Goal: Task Accomplishment & Management: Complete application form

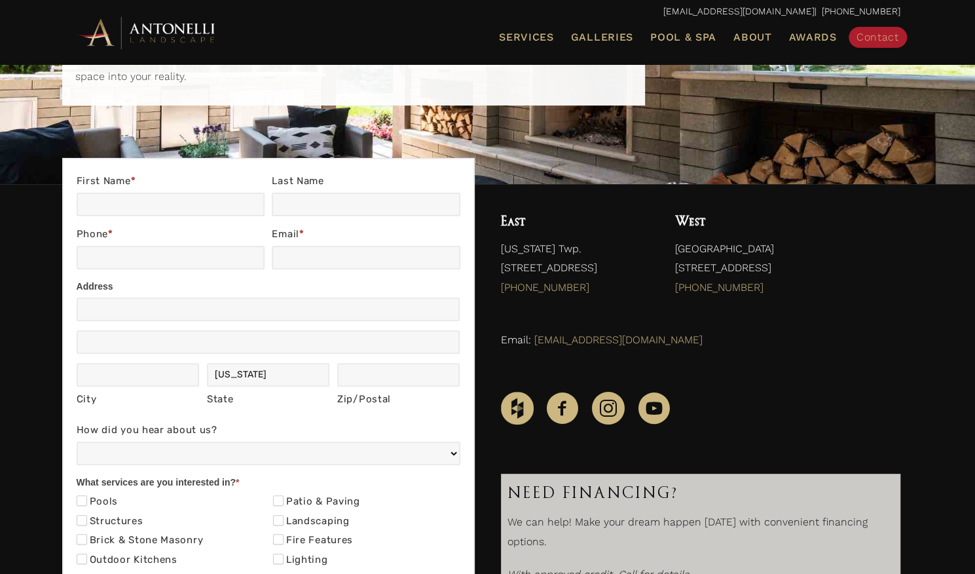
scroll to position [144, 0]
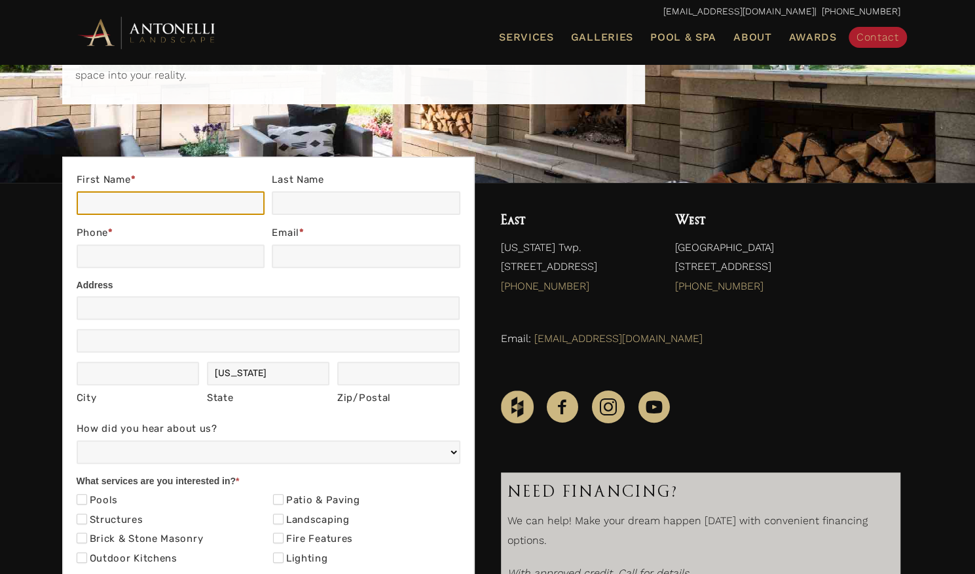
click at [154, 210] on input "First Name *" at bounding box center [171, 203] width 188 height 24
type input "[PERSON_NAME]"
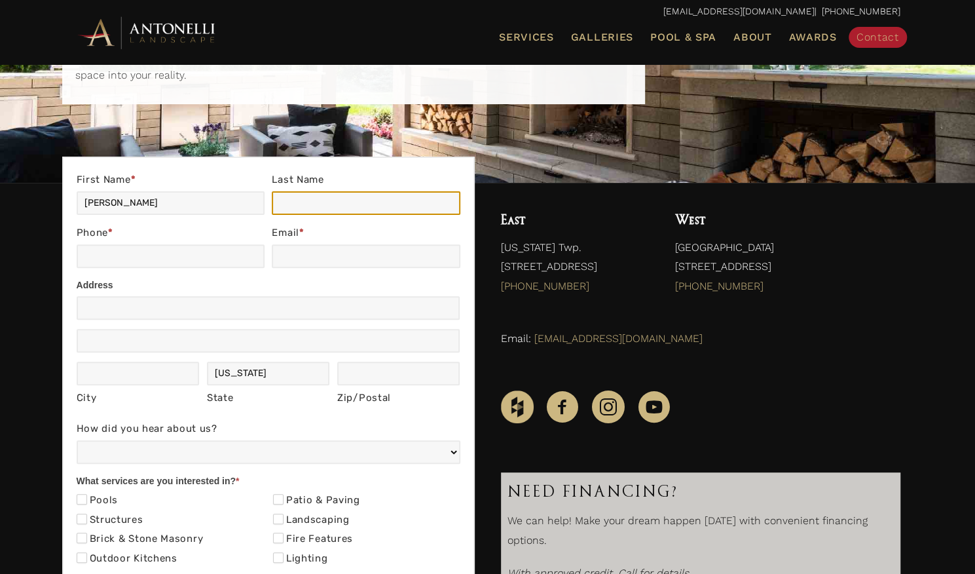
type input "[PERSON_NAME]"
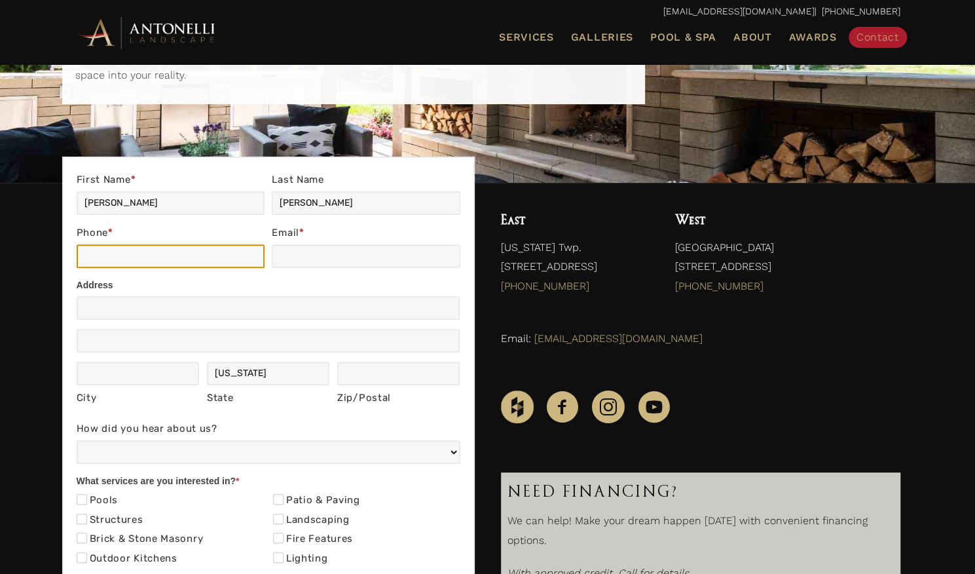
type input "6072902650"
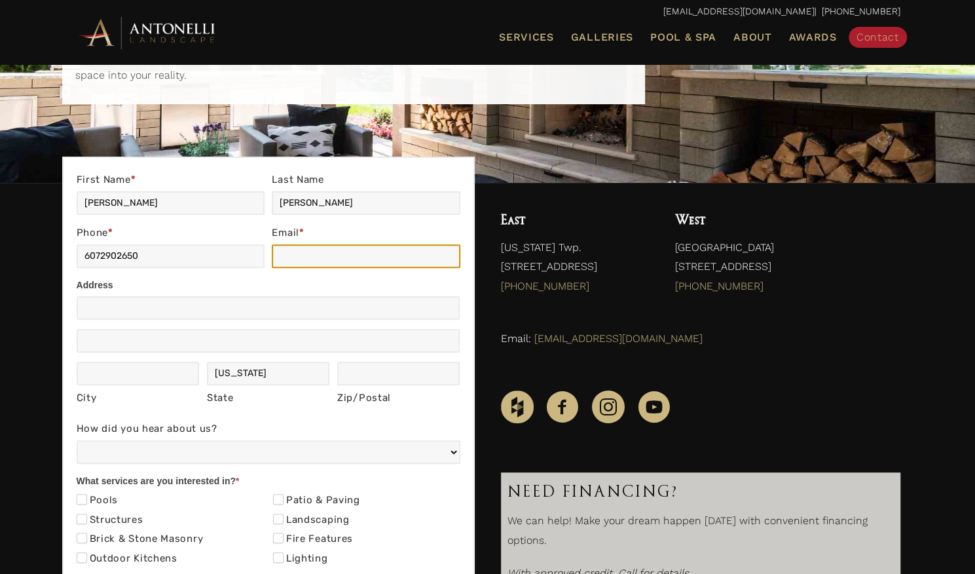
type input "[DOMAIN_NAME][EMAIL_ADDRESS][DOMAIN_NAME]"
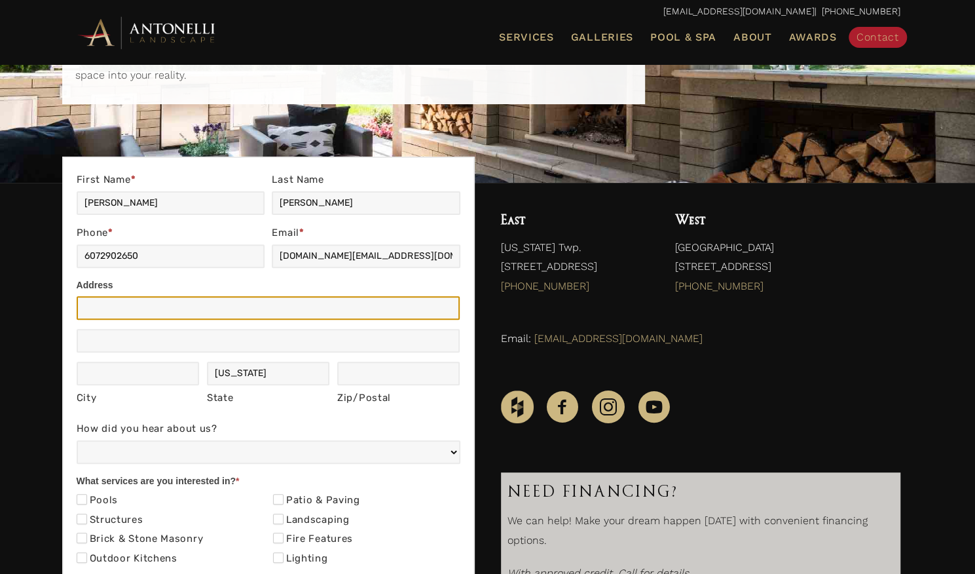
type input "1400 [PERSON_NAME]"
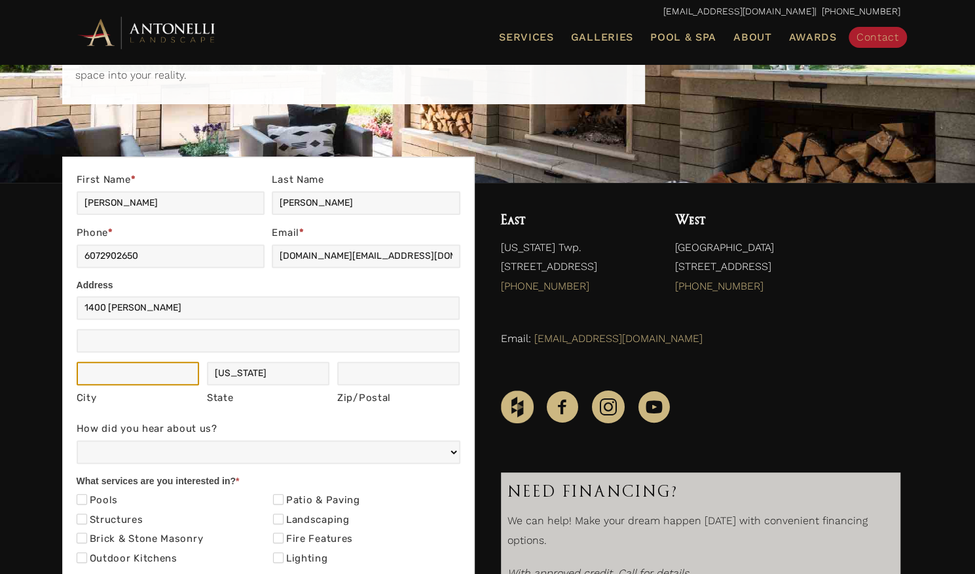
type input "MAHALO"
type input "[GEOGRAPHIC_DATA]"
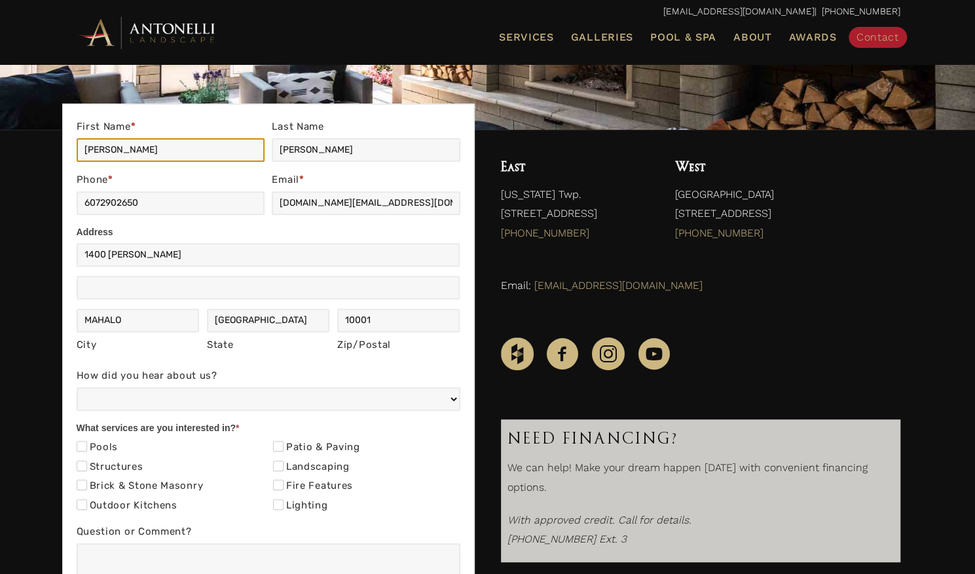
scroll to position [198, 0]
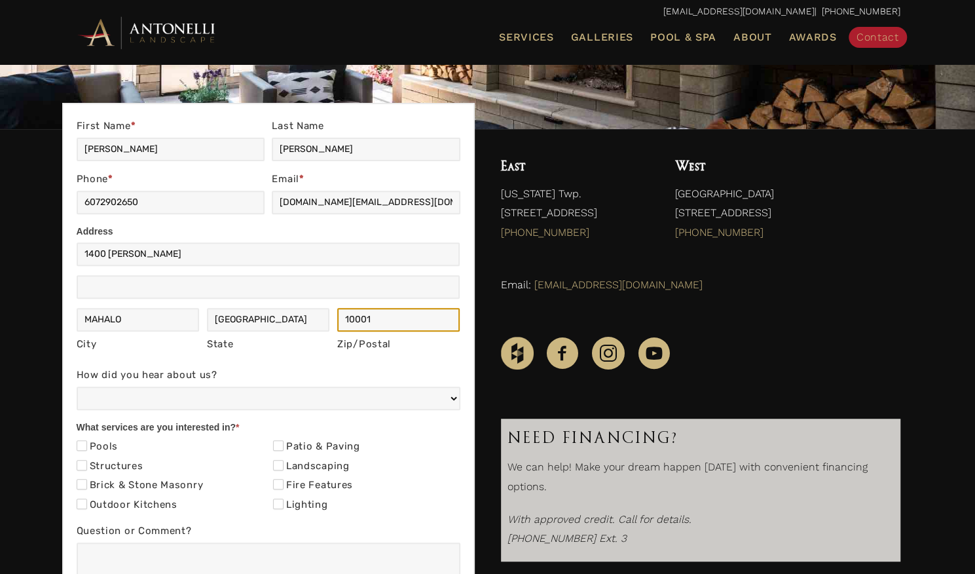
click at [354, 324] on input "10001" at bounding box center [398, 320] width 123 height 24
type input "48096"
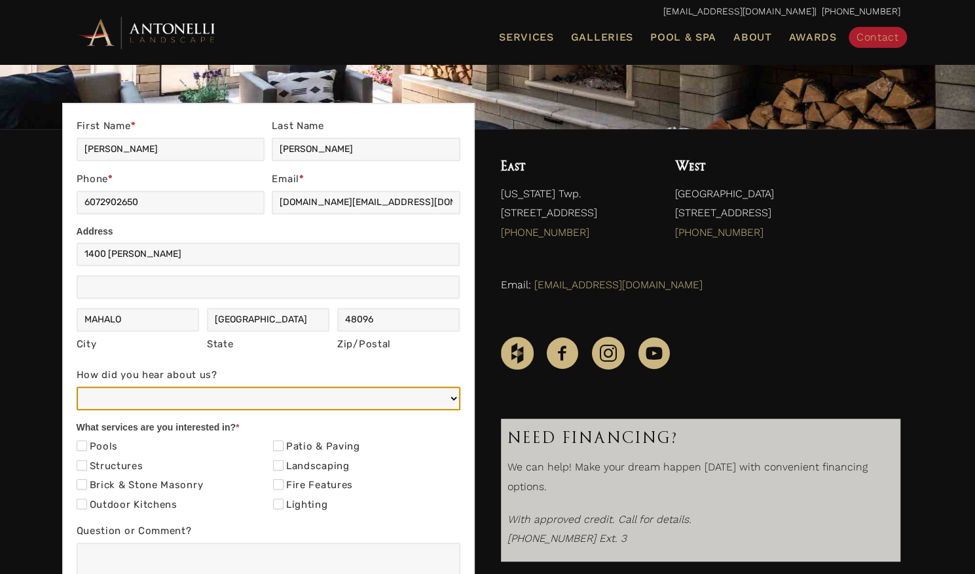
click at [168, 397] on select "Web/Google Search Social Media (e.g. Facebook, Instagram, LinkedIn) Referral (F…" at bounding box center [269, 398] width 384 height 24
select select "Referral (Friend, Colleague, or Client)"
click at [77, 386] on select "Web/Google Search Social Media (e.g. Facebook, Instagram, LinkedIn) Referral (F…" at bounding box center [269, 398] width 384 height 24
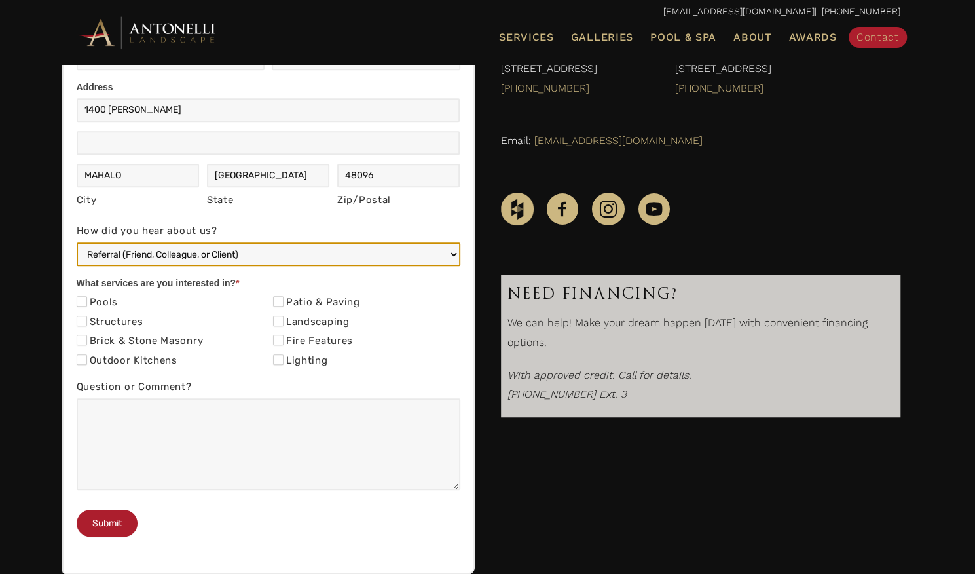
scroll to position [344, 0]
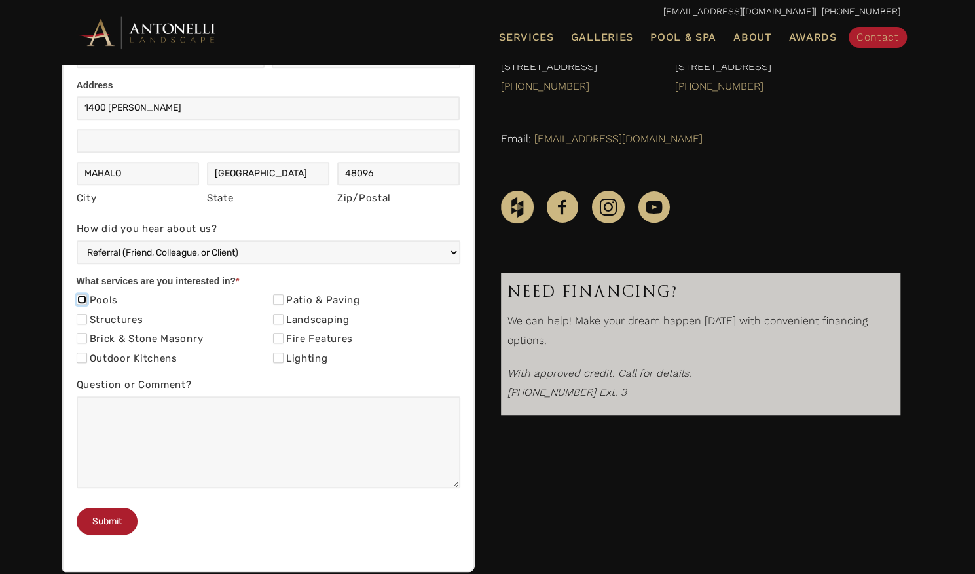
click at [84, 299] on input "Pools" at bounding box center [82, 299] width 10 height 10
checkbox input "true"
click at [83, 316] on input "Structures" at bounding box center [82, 319] width 10 height 10
checkbox input "true"
click at [276, 298] on input "Patio & Paving" at bounding box center [278, 299] width 10 height 10
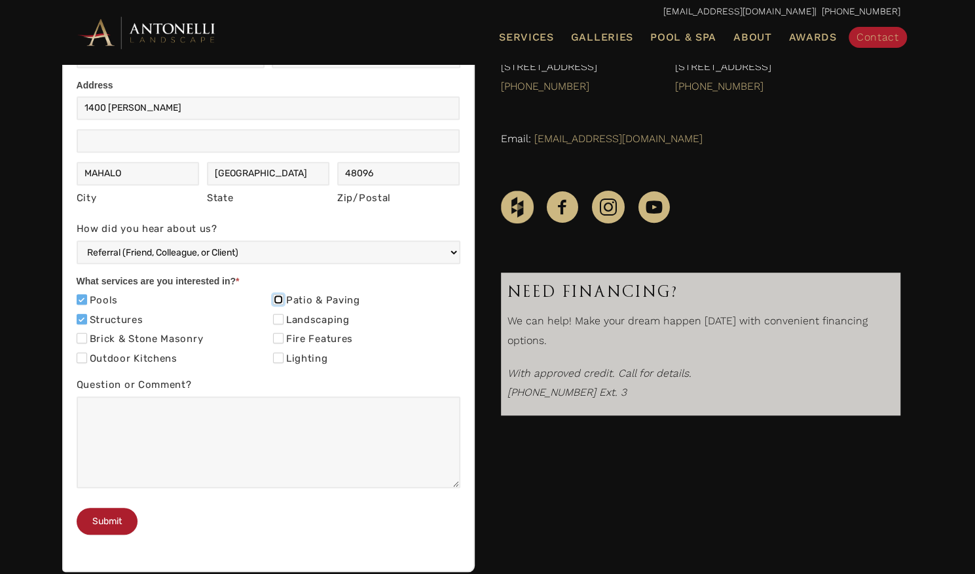
checkbox input "true"
click at [280, 315] on input "Landscaping" at bounding box center [278, 319] width 10 height 10
checkbox input "true"
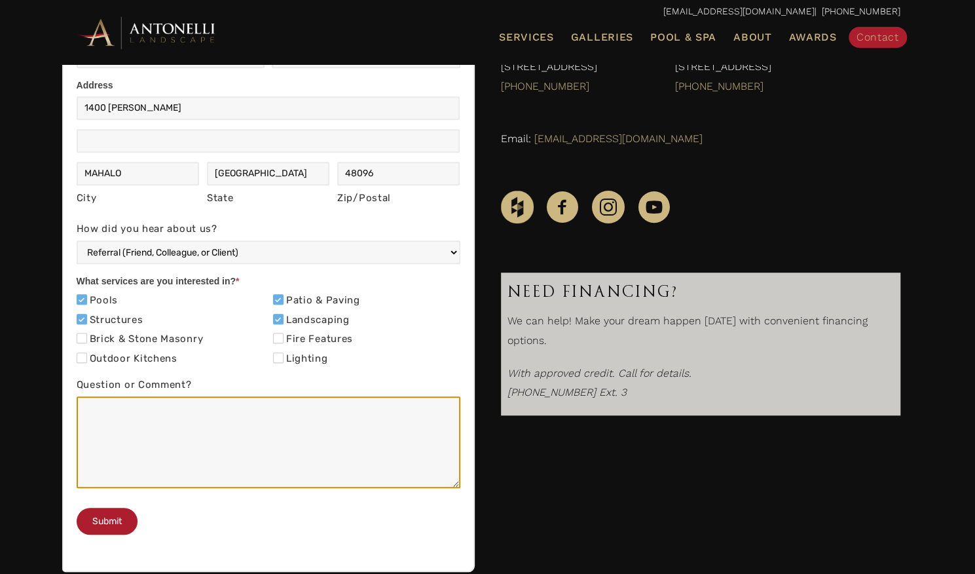
click at [176, 445] on textarea "Question or Comment?" at bounding box center [269, 442] width 384 height 92
paste textarea "This might sound Odd but i'm Trying again for the Third time, I’m reaching out …"
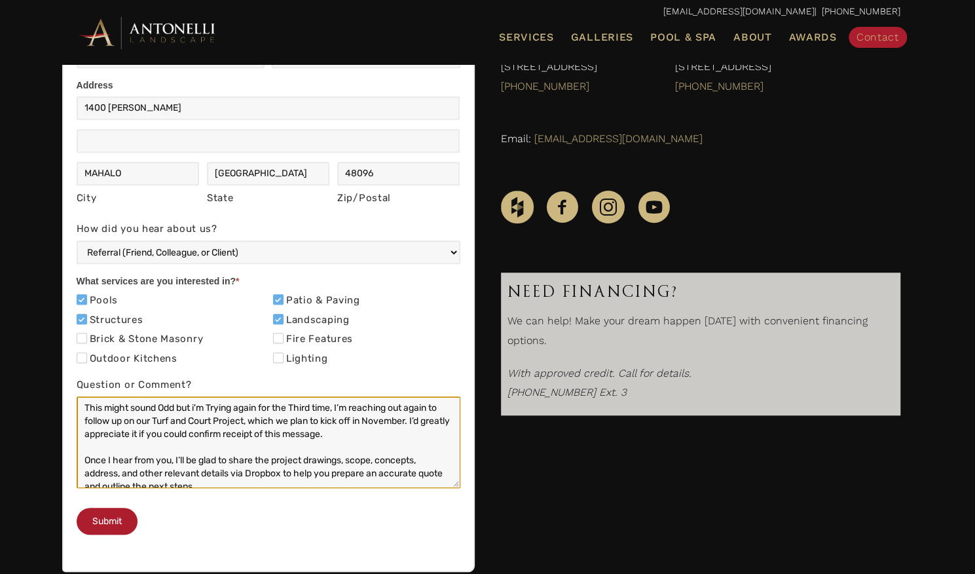
scroll to position [136, 0]
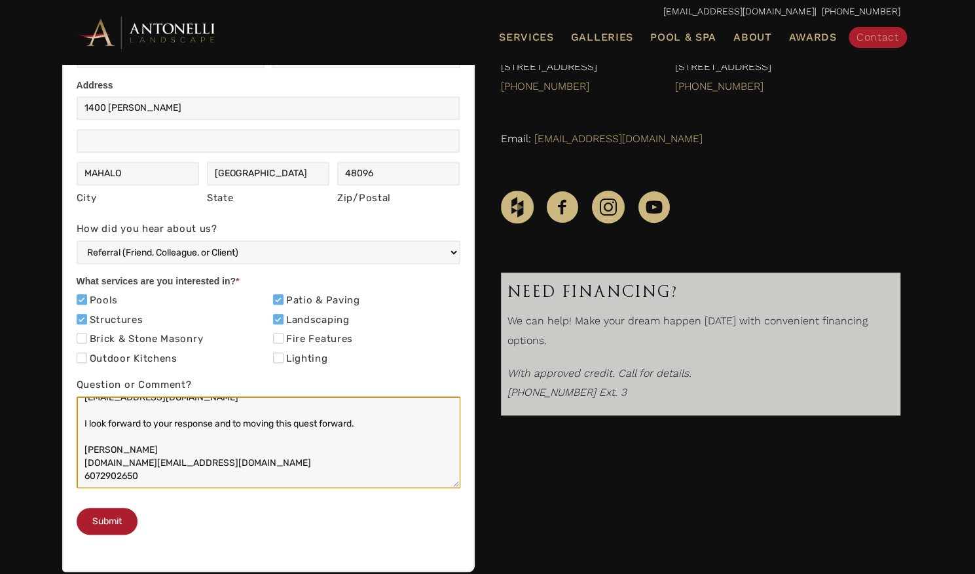
type textarea "This might sound Odd but i'm Trying again for the Third time, I’m reaching out …"
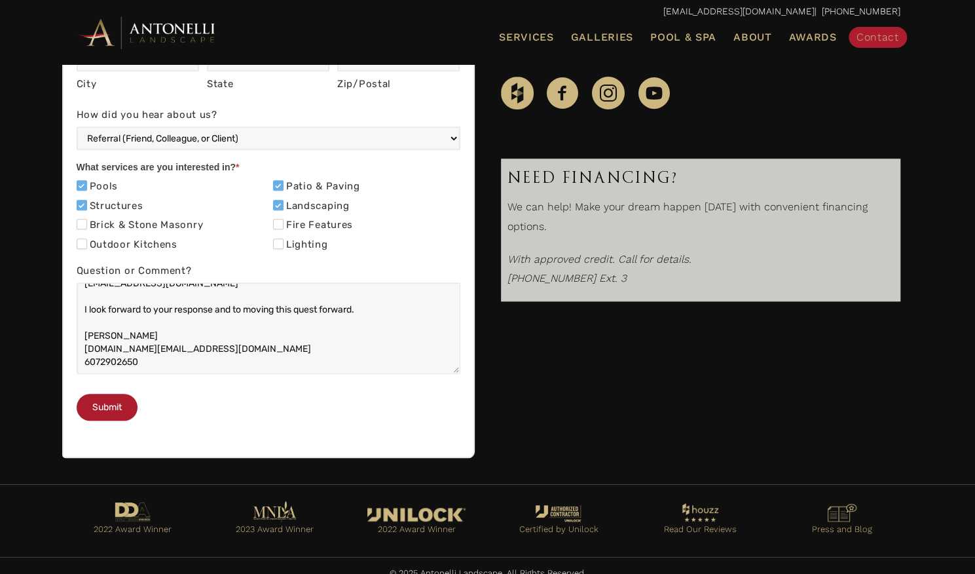
scroll to position [466, 0]
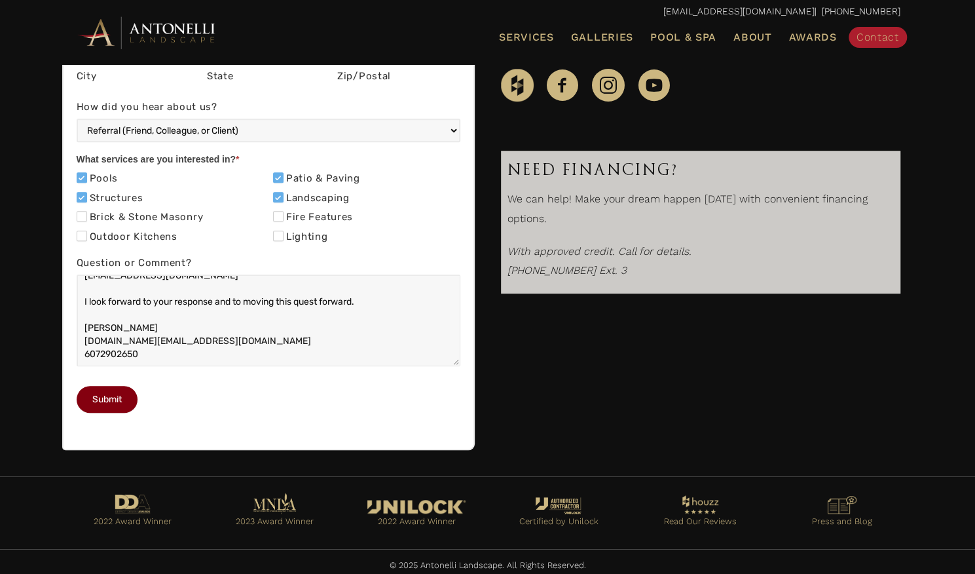
click at [120, 413] on button "Submit" at bounding box center [107, 399] width 61 height 27
